Goal: Task Accomplishment & Management: Complete application form

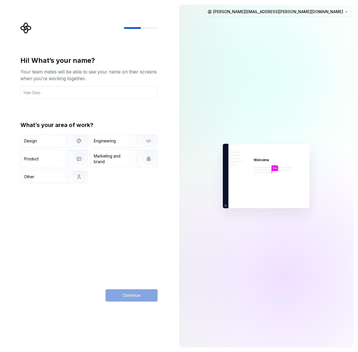
click at [95, 110] on div "Hi! What’s your name? Your team mates will be able to see your name on their sc…" at bounding box center [88, 119] width 137 height 127
click at [48, 141] on div "Design" at bounding box center [41, 141] width 35 height 6
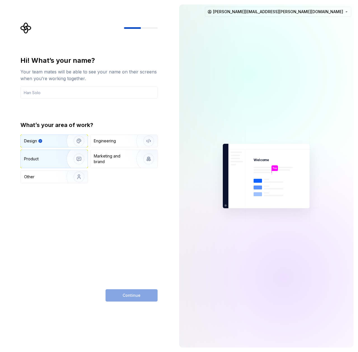
click at [47, 157] on div "Product" at bounding box center [42, 159] width 37 height 6
click at [53, 140] on div "Design" at bounding box center [41, 141] width 35 height 6
click at [51, 96] on input "text" at bounding box center [88, 92] width 137 height 12
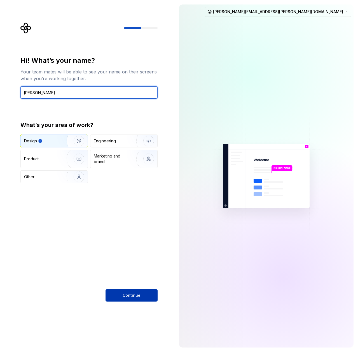
type input "Brian Chignoli"
click at [136, 291] on button "Continue" at bounding box center [132, 295] width 52 height 12
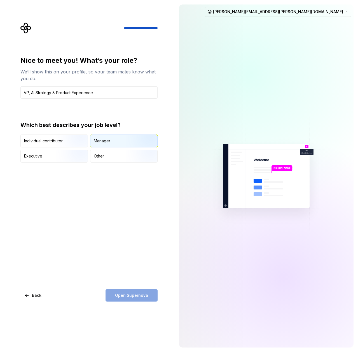
type input "VP, AI Strategy & Product Experience"
click at [115, 141] on div "Manager" at bounding box center [124, 141] width 67 height 12
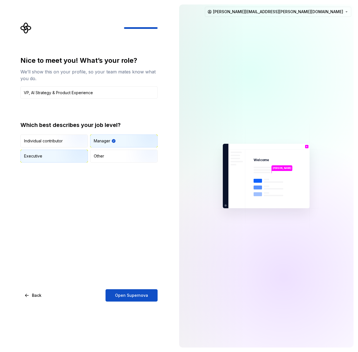
click at [38, 156] on div "Executive" at bounding box center [33, 156] width 18 height 6
click at [128, 294] on span "Open Supernova" at bounding box center [131, 296] width 33 height 6
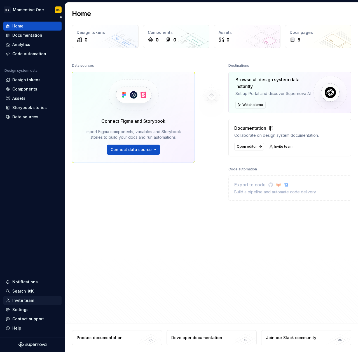
click at [22, 301] on div "Invite team" at bounding box center [23, 301] width 22 height 6
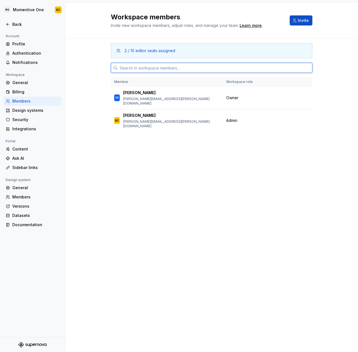
click at [162, 69] on input "text" at bounding box center [215, 68] width 195 height 10
click at [260, 208] on div "2 / 10 editor seats assigned Member Workspace role TF Tracy Fussell tracy.fusse…" at bounding box center [212, 185] width 202 height 292
click at [37, 110] on div "Design systems" at bounding box center [35, 111] width 47 height 6
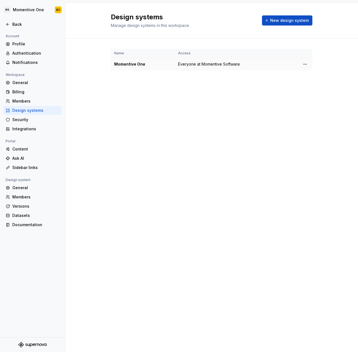
click at [245, 67] on td "Everyone at Momentive Software" at bounding box center [217, 64] width 84 height 13
click at [307, 64] on html "MS Momentive One BC Back Account Profile Authentication Notifications Workspace…" at bounding box center [179, 176] width 358 height 352
click at [234, 101] on html "MS Momentive One BC Back Account Profile Authentication Notifications Workspace…" at bounding box center [179, 176] width 358 height 352
click at [12, 23] on div "Back" at bounding box center [33, 25] width 54 height 6
